Goal: Task Accomplishment & Management: Manage account settings

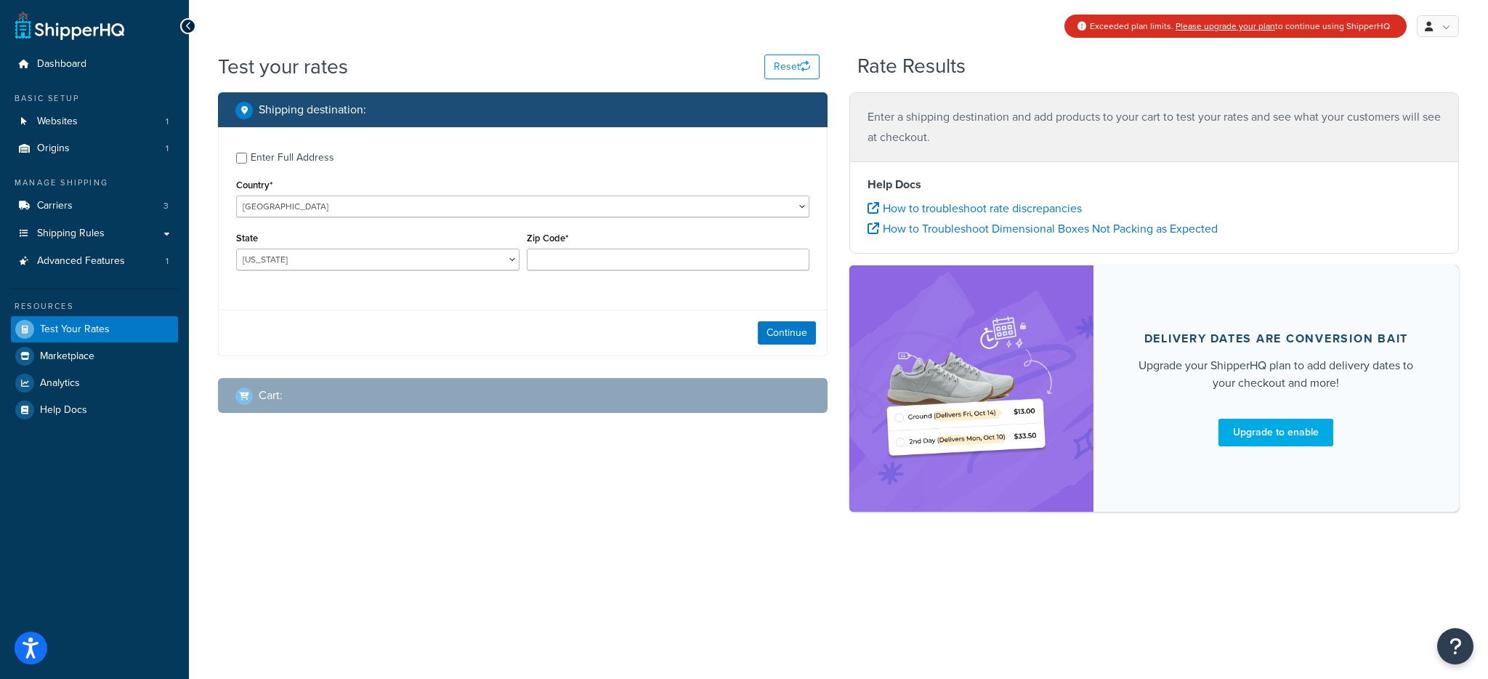
click at [81, 78] on ul "Dashboard Basic Setup Websites 1 Origins 1 Manage Shipping Carriers 3 Shipping …" at bounding box center [94, 237] width 167 height 372
click at [85, 74] on link "Dashboard" at bounding box center [94, 64] width 167 height 27
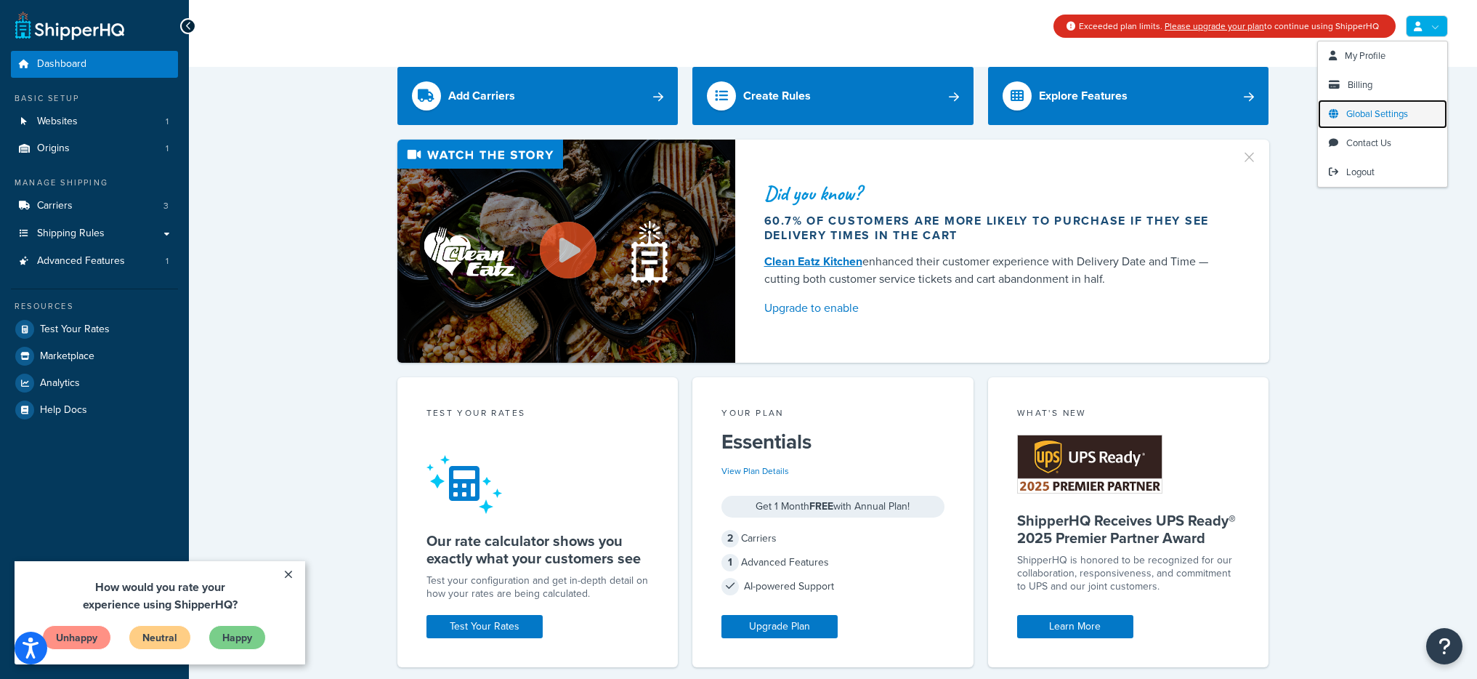
click at [1382, 124] on link "Global Settings" at bounding box center [1382, 114] width 129 height 29
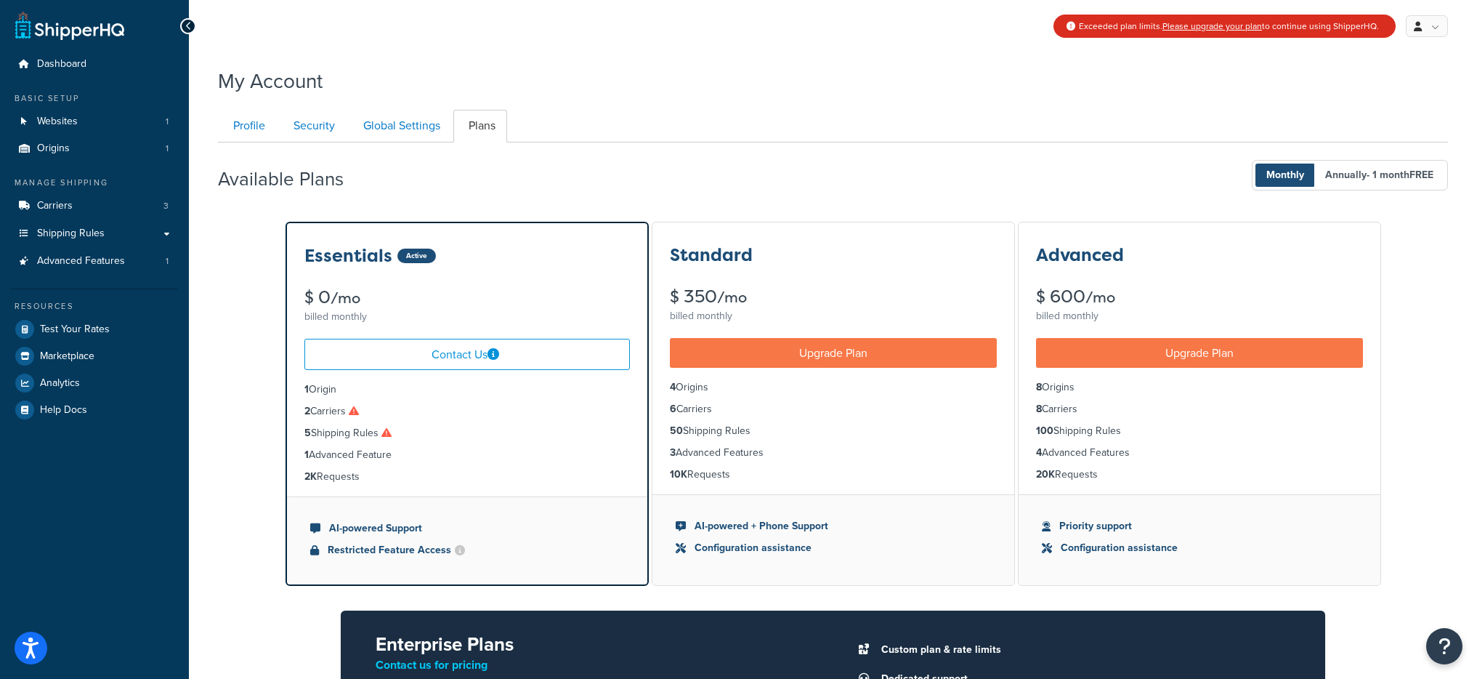
click at [278, 129] on li "Security" at bounding box center [313, 126] width 70 height 33
click at [257, 130] on link "Profile" at bounding box center [247, 126] width 59 height 33
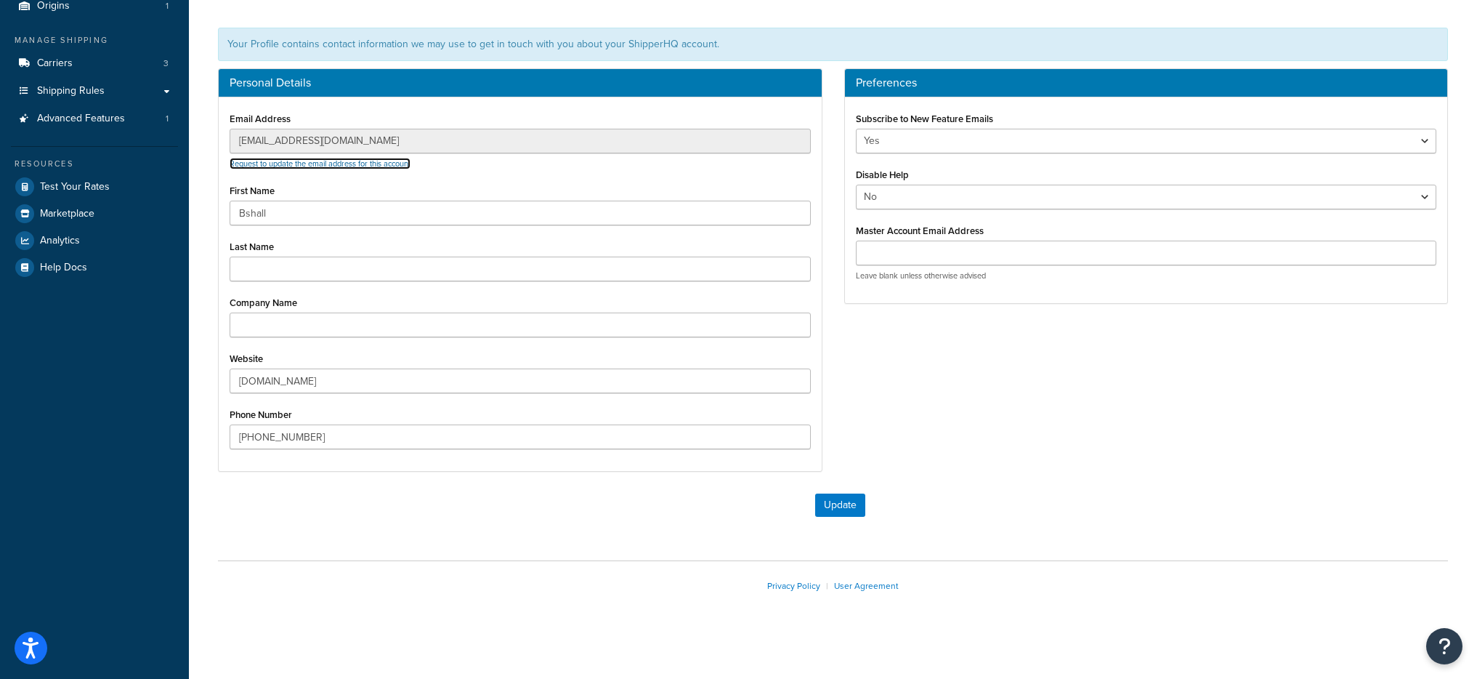
click at [376, 163] on link "Request to update the email address for this account" at bounding box center [320, 164] width 181 height 12
click at [227, 143] on div "Email Address bshallenberger@tmi-pvc.com Request to update the email address fo…" at bounding box center [520, 283] width 603 height 373
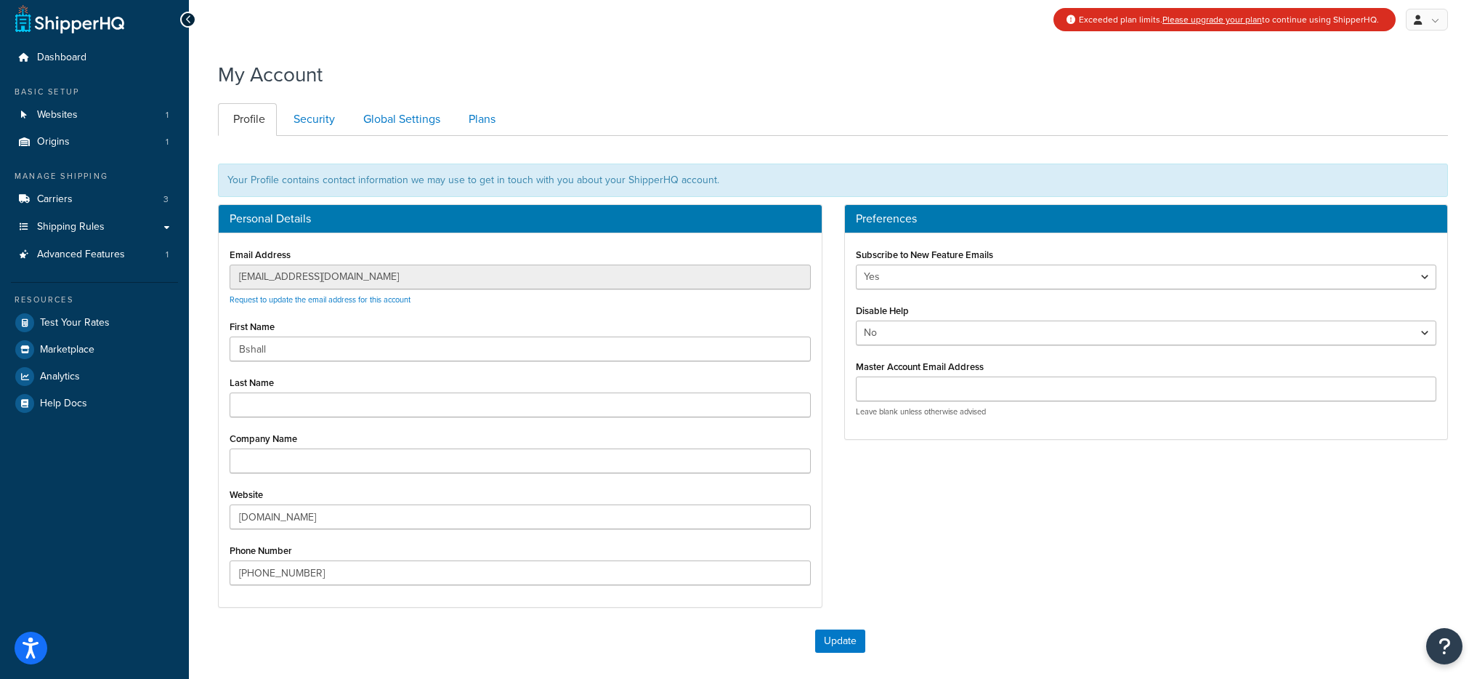
scroll to position [0, 0]
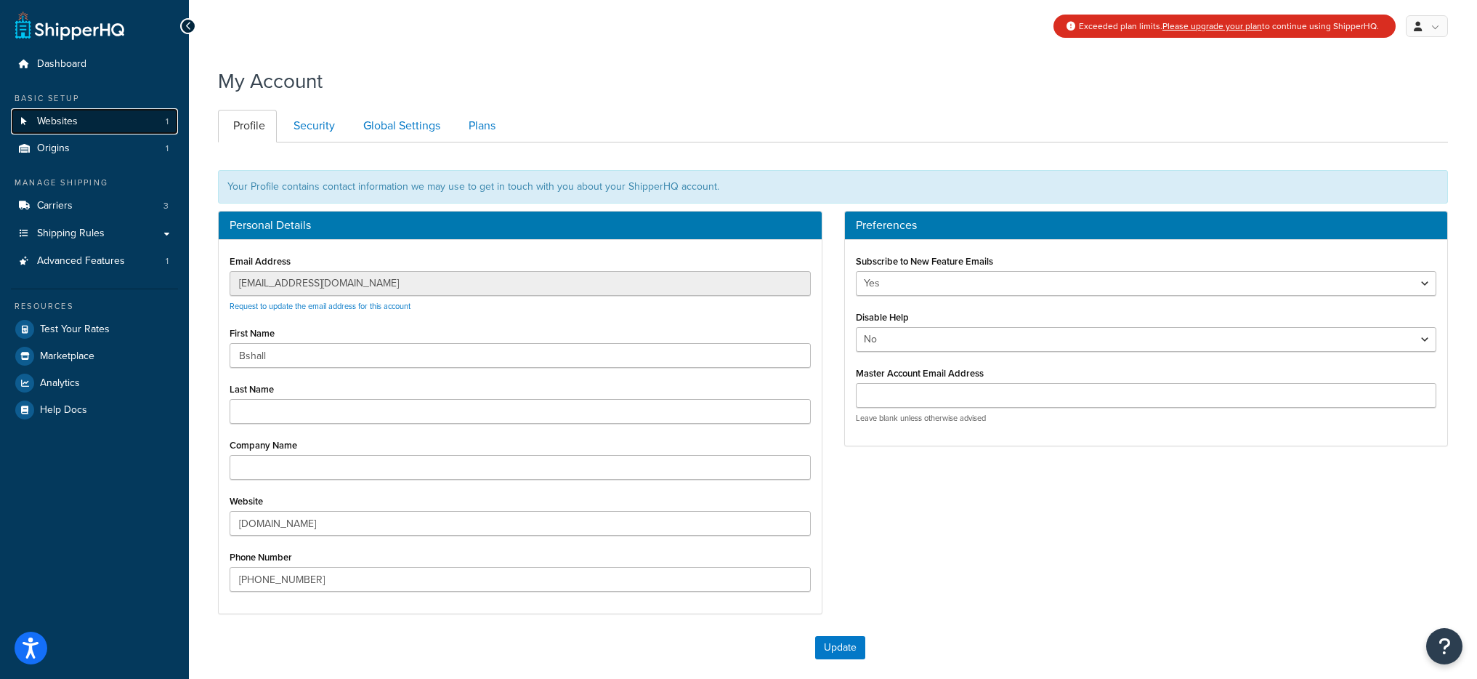
click at [131, 123] on link "Websites 1" at bounding box center [94, 121] width 167 height 27
